Goal: Task Accomplishment & Management: Use online tool/utility

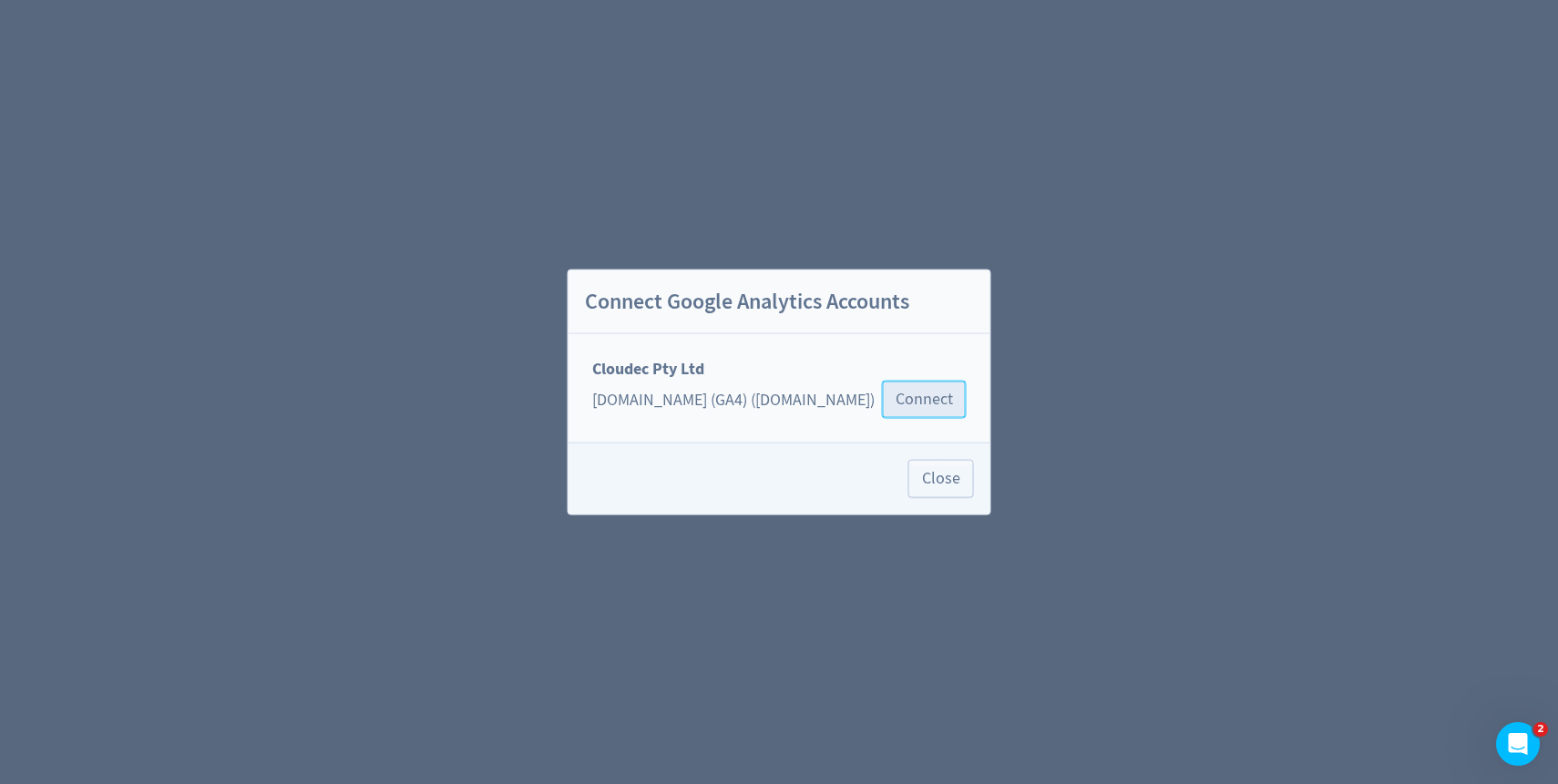
click at [937, 404] on span "Connect" at bounding box center [924, 399] width 57 height 17
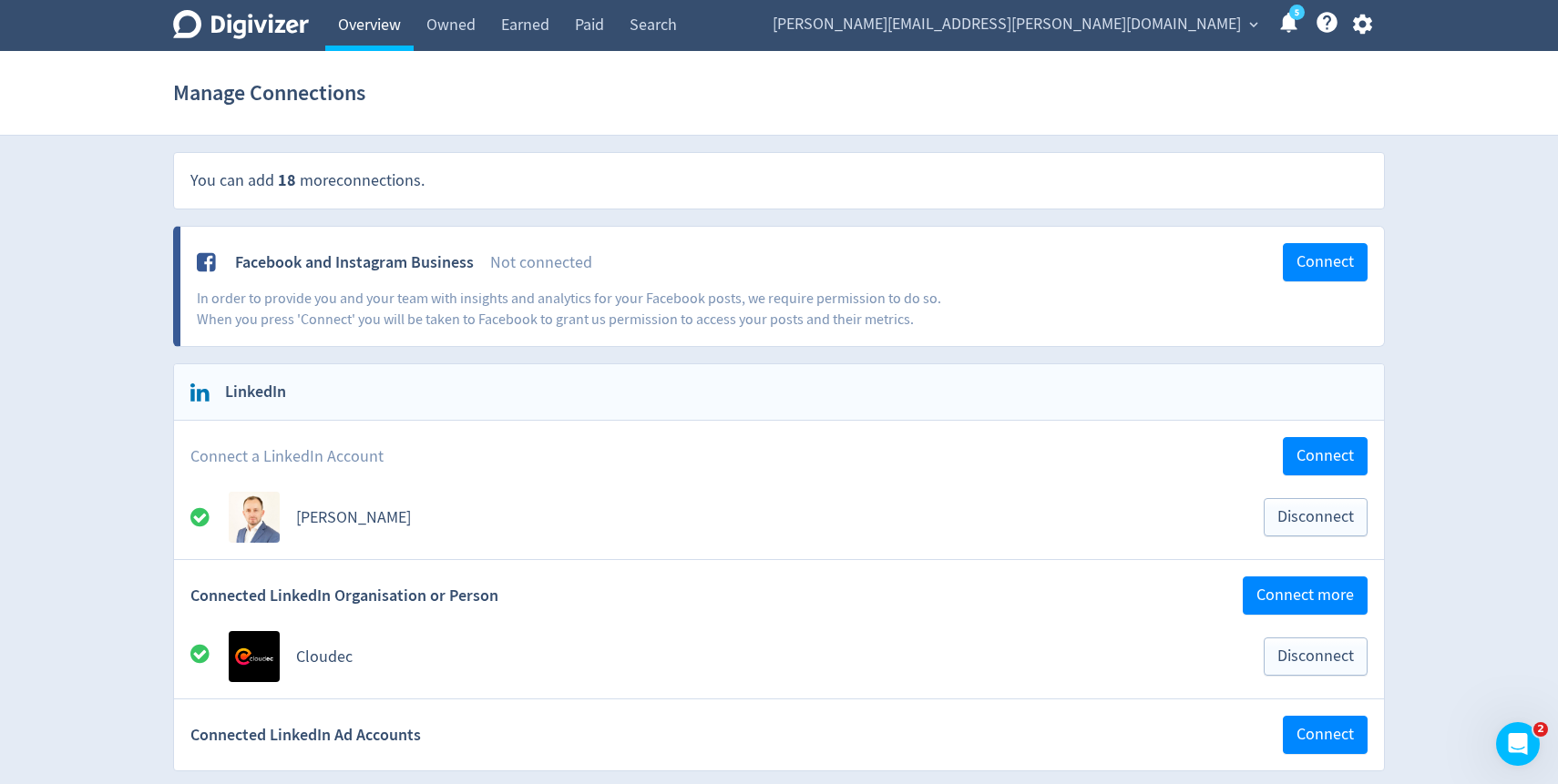
click at [394, 25] on link "Overview" at bounding box center [369, 26] width 88 height 51
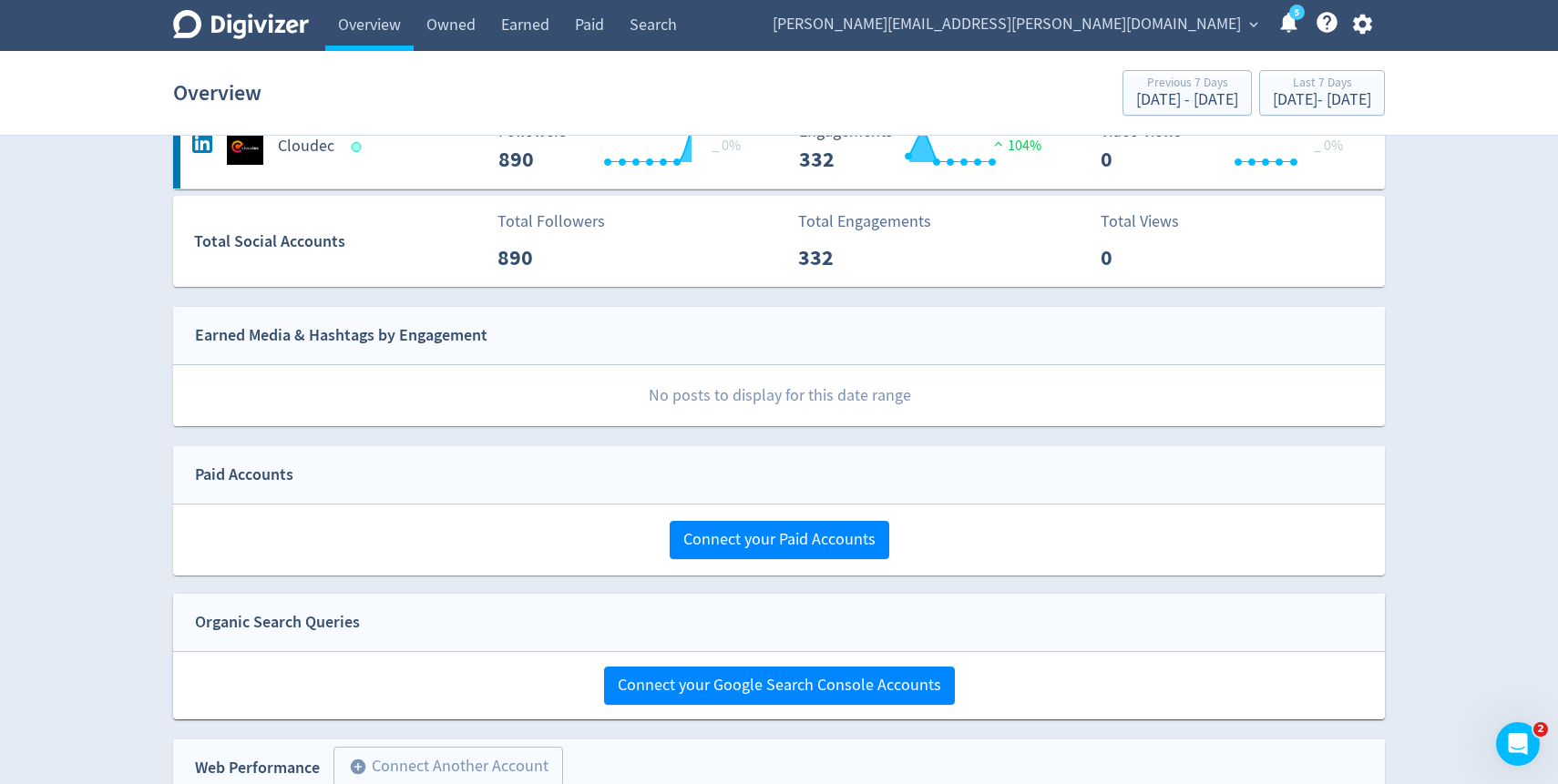
scroll to position [457, 0]
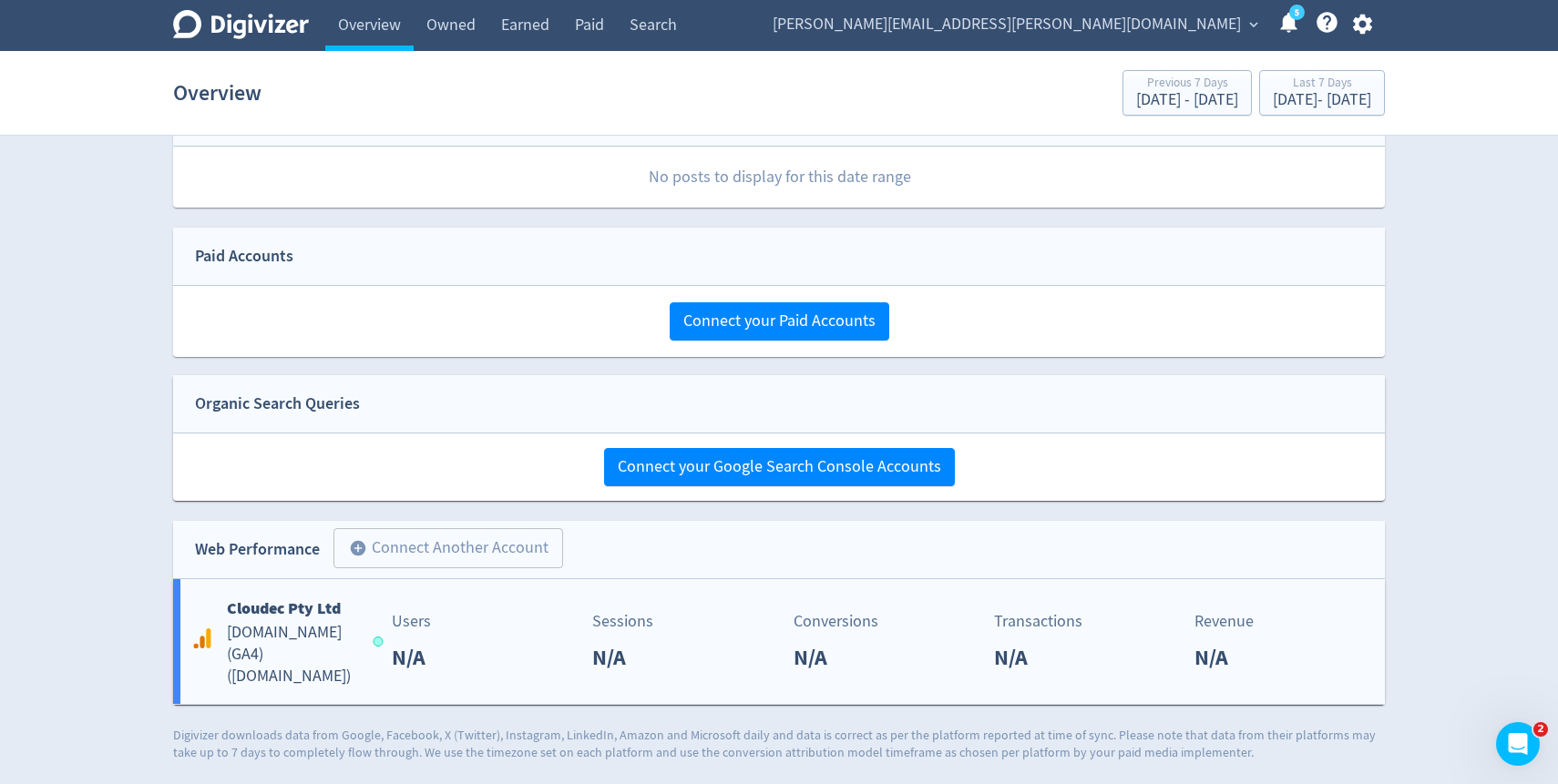
click at [469, 647] on div "Users N/A" at bounding box center [481, 642] width 199 height 65
